Goal: Task Accomplishment & Management: Manage account settings

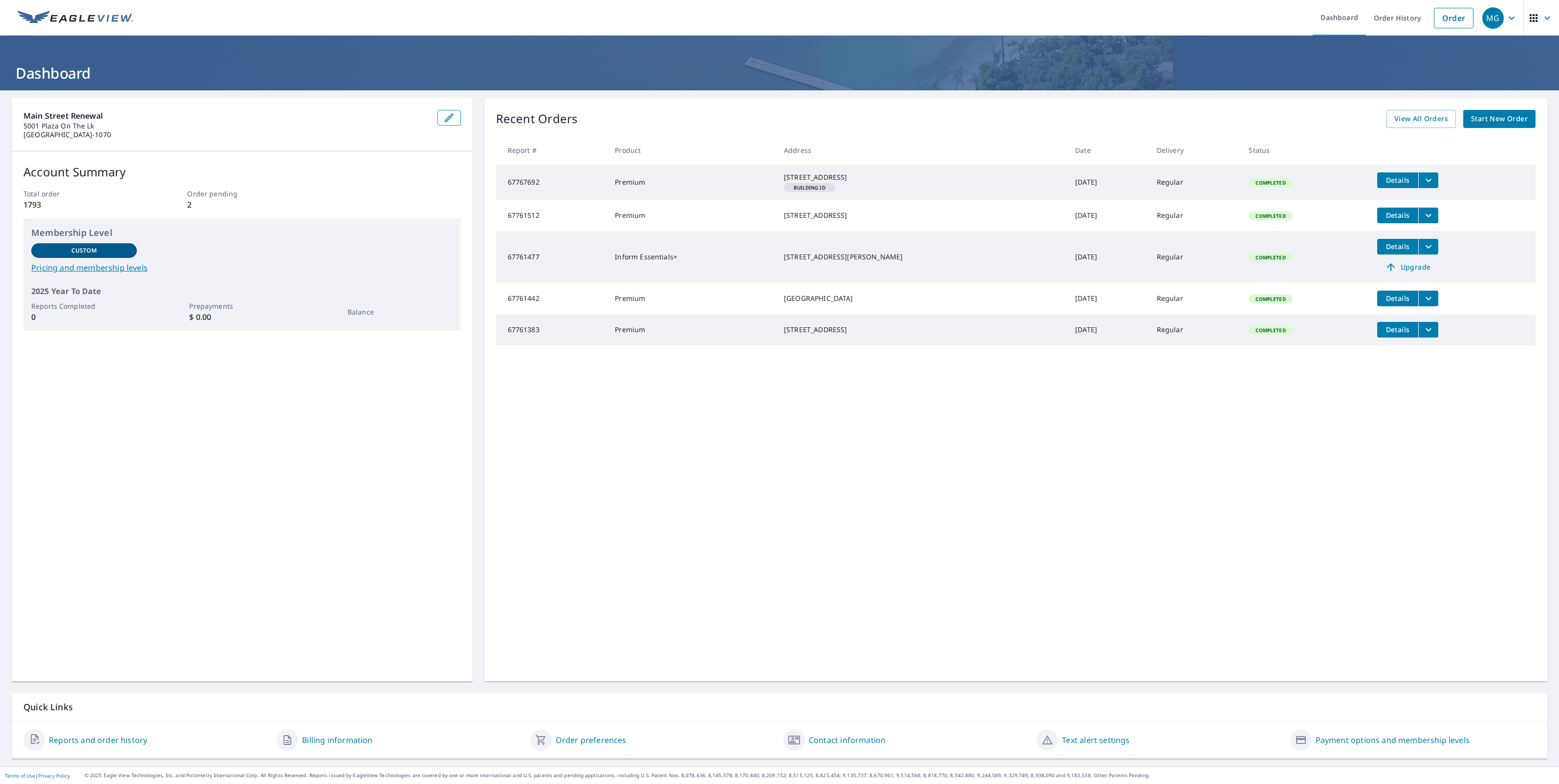
click at [1404, 273] on span "Upgrade" at bounding box center [1407, 267] width 49 height 11
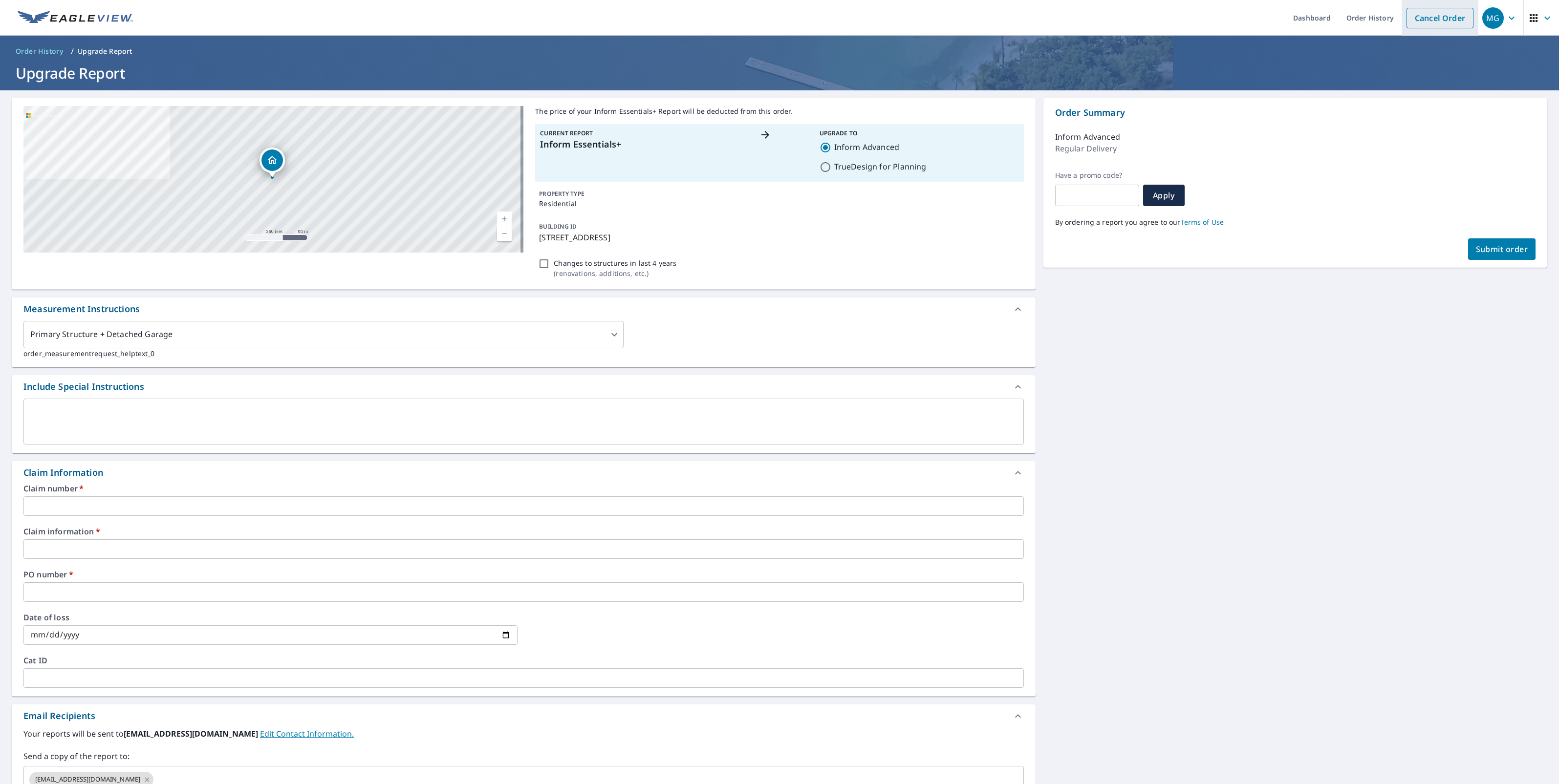
click at [1428, 25] on link "Cancel Order" at bounding box center [1439, 18] width 67 height 21
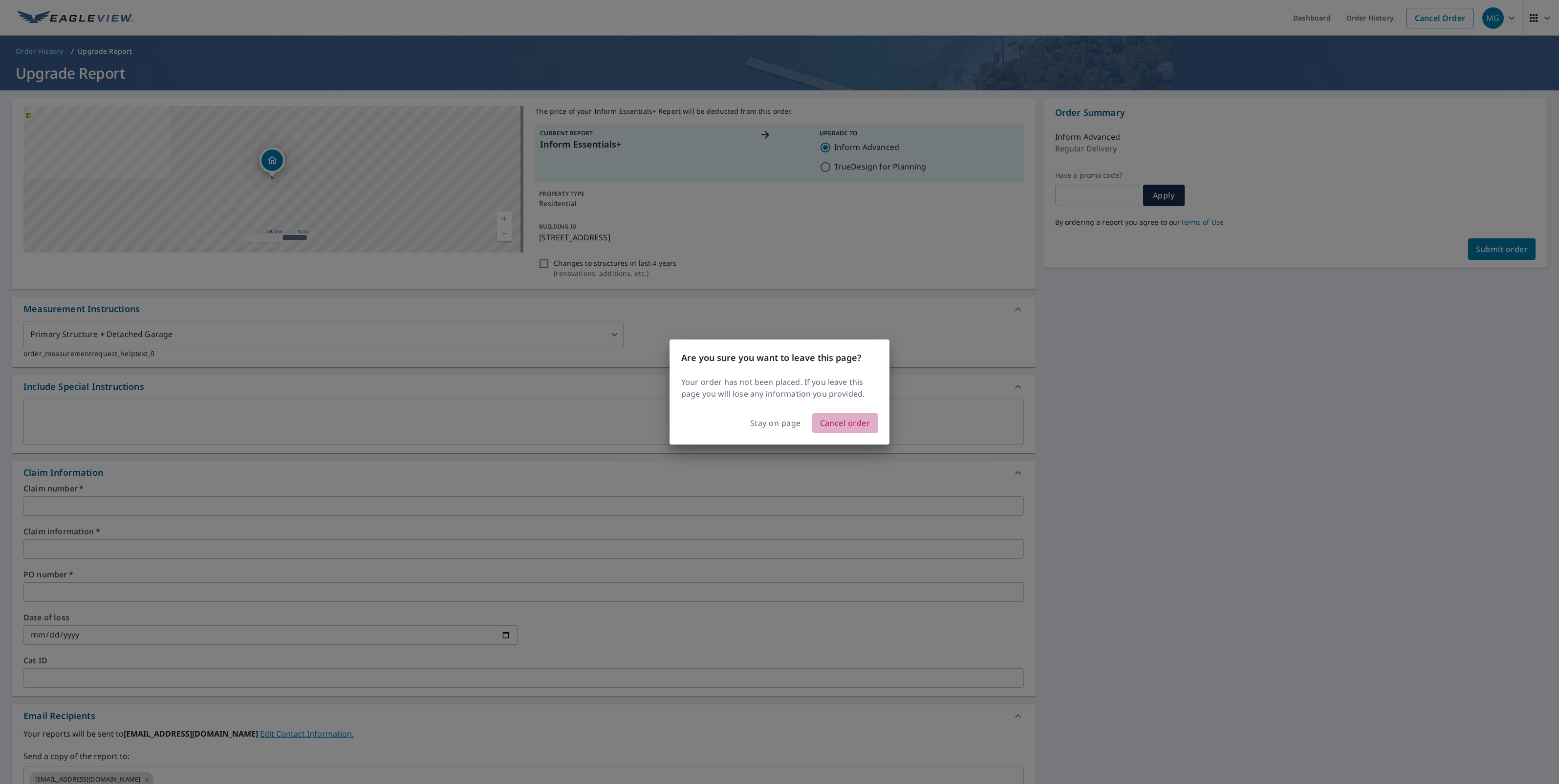
click at [849, 420] on span "Cancel order" at bounding box center [845, 423] width 50 height 14
